Goal: Task Accomplishment & Management: Manage account settings

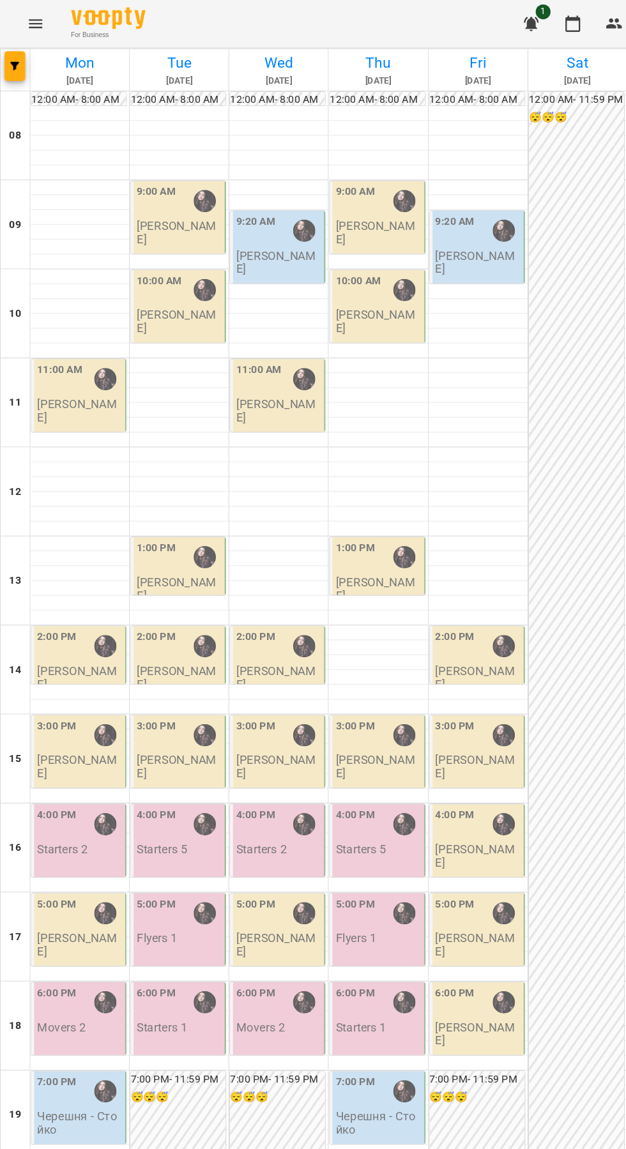
click at [143, 496] on p "[PERSON_NAME]" at bounding box center [154, 507] width 73 height 22
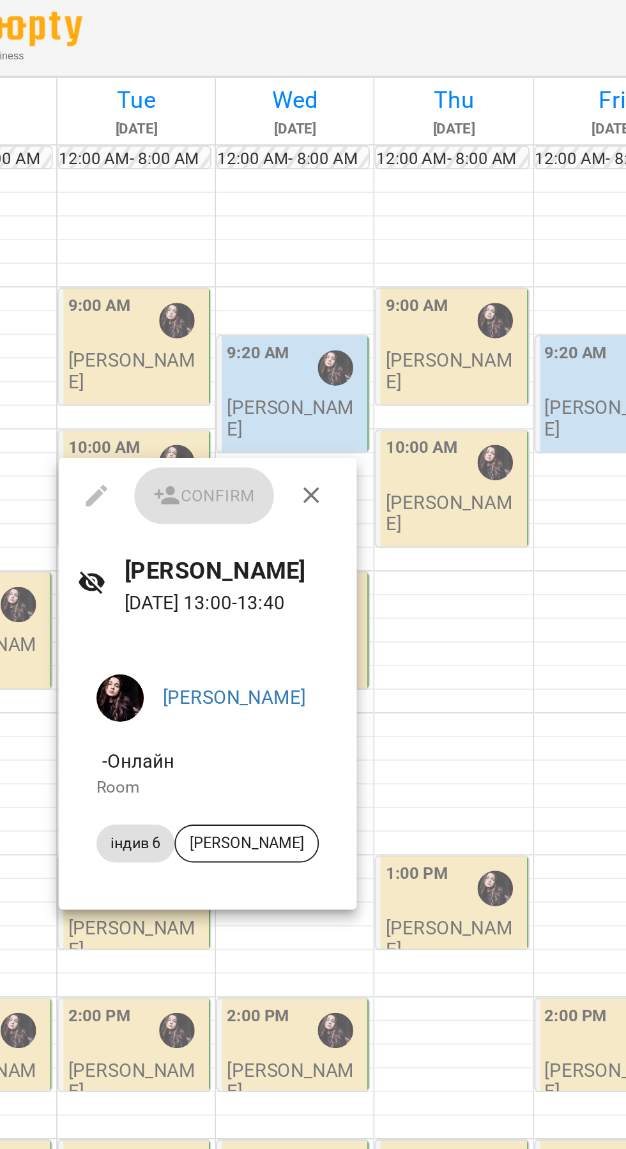
click at [399, 324] on div at bounding box center [313, 574] width 626 height 1149
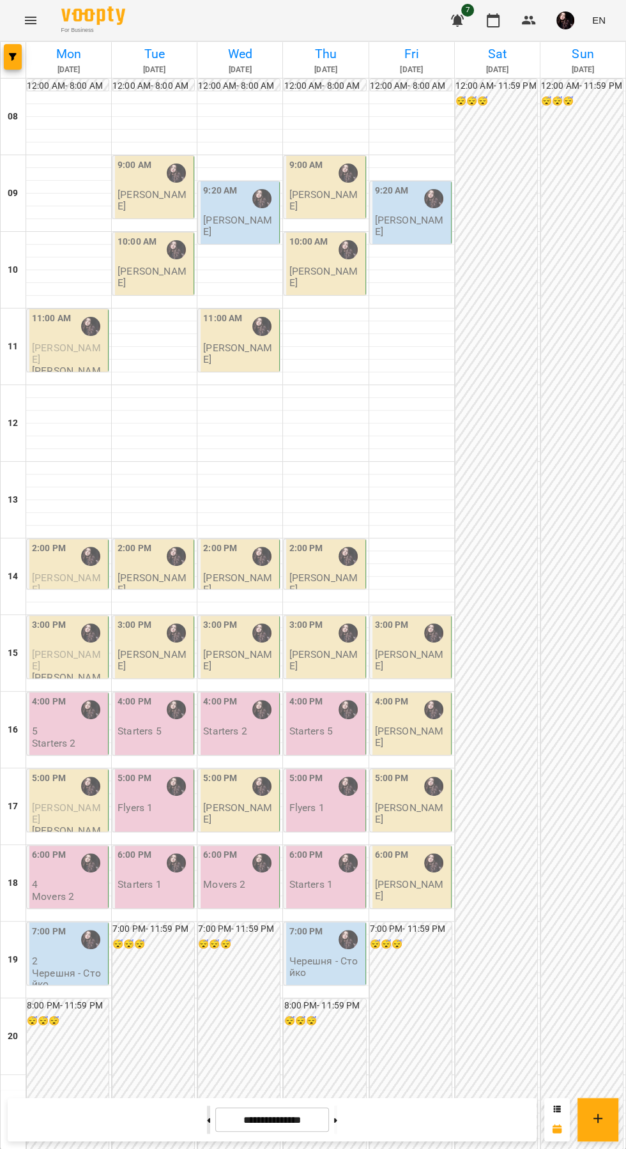
click at [207, 1116] on button at bounding box center [208, 1120] width 3 height 28
type input "**********"
